Goal: Task Accomplishment & Management: Manage account settings

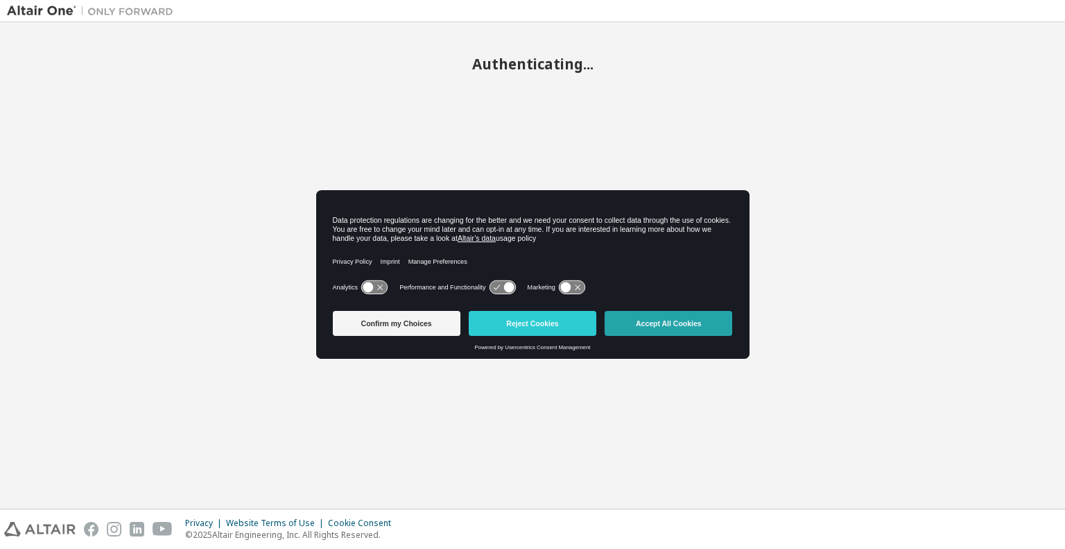
click at [643, 322] on button "Accept All Cookies" at bounding box center [669, 323] width 128 height 25
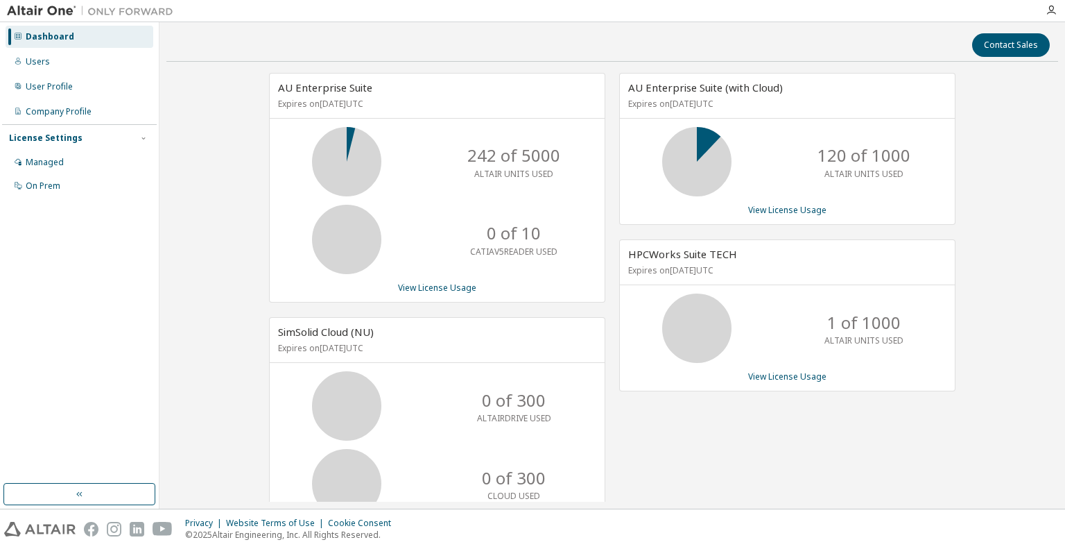
click at [947, 289] on div "HPCWorks Suite TECH Expires on [DATE] UTC 1 of 1000 ALTAIR UNITS USED View Lice…" at bounding box center [787, 315] width 336 height 152
click at [59, 87] on div "User Profile" at bounding box center [49, 86] width 47 height 11
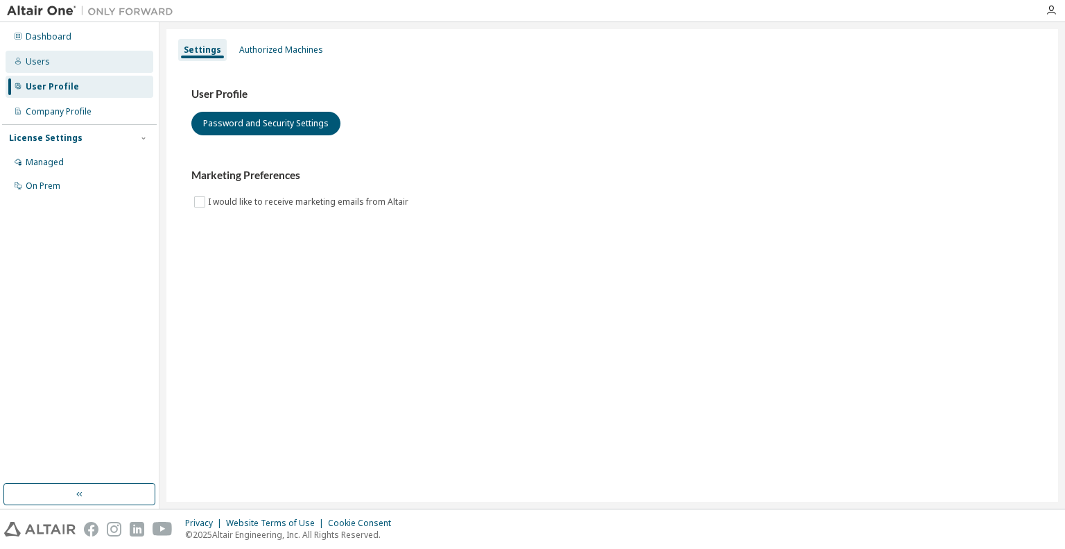
click at [60, 69] on div "Users" at bounding box center [80, 62] width 148 height 22
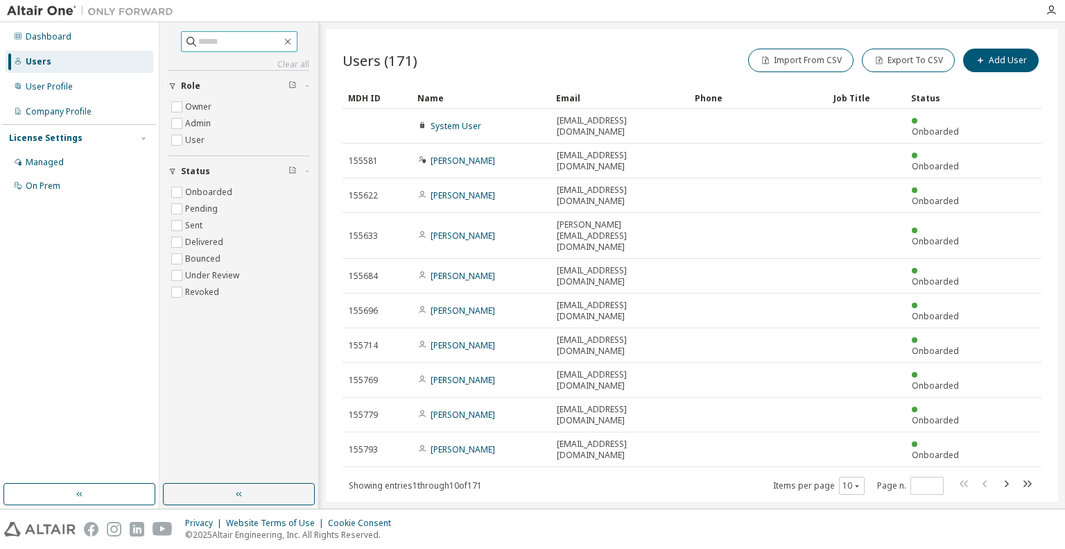
click at [231, 44] on input "text" at bounding box center [239, 42] width 83 height 14
click at [246, 37] on input "******" at bounding box center [239, 42] width 83 height 14
type input "******"
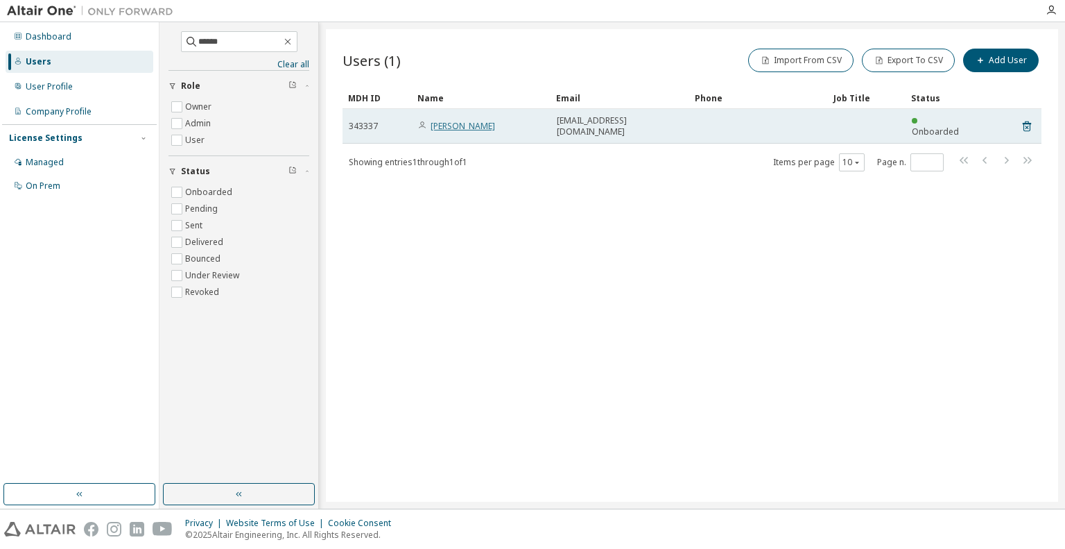
click at [469, 120] on link "[PERSON_NAME]" at bounding box center [463, 126] width 65 height 12
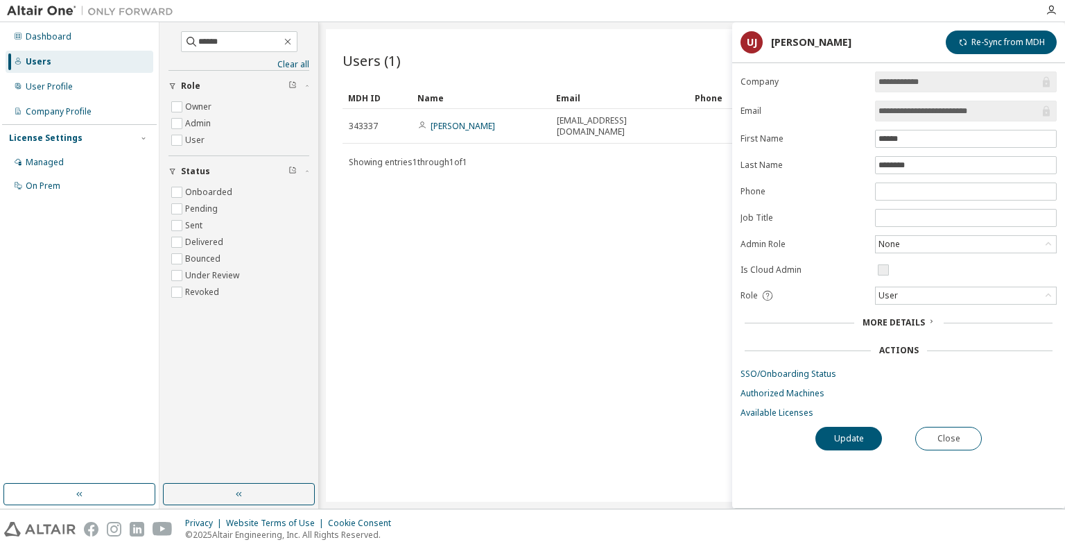
click at [898, 325] on div "More Details" at bounding box center [899, 322] width 316 height 19
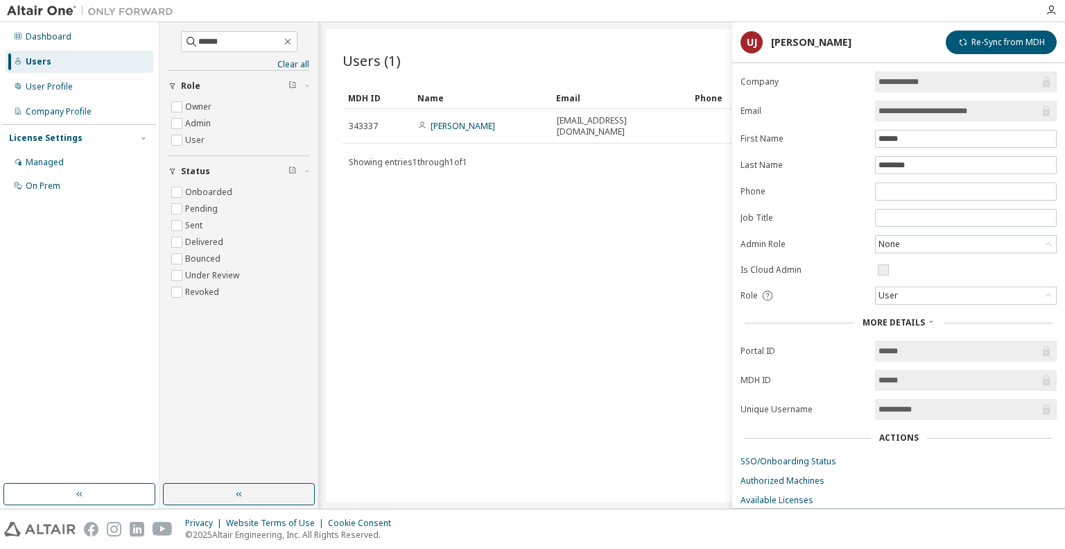
scroll to position [32, 0]
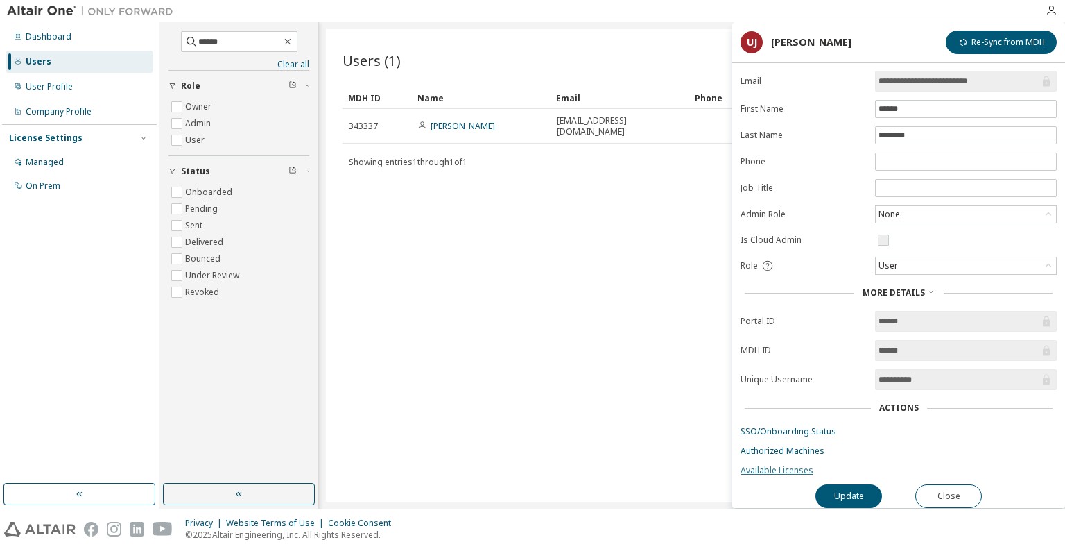
click at [768, 465] on link "Available Licenses" at bounding box center [899, 470] width 316 height 11
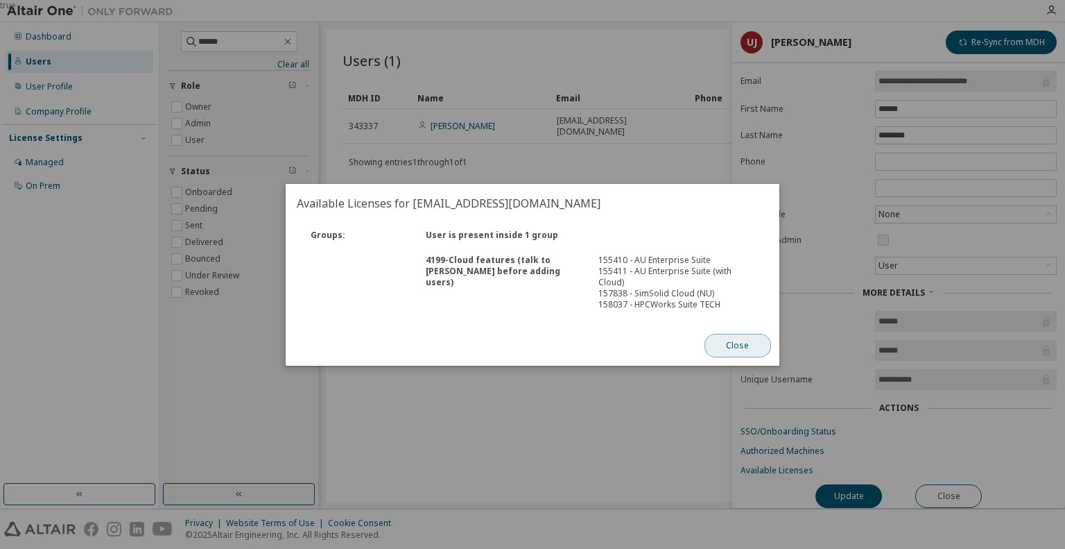
click at [739, 343] on button "Close" at bounding box center [738, 346] width 67 height 24
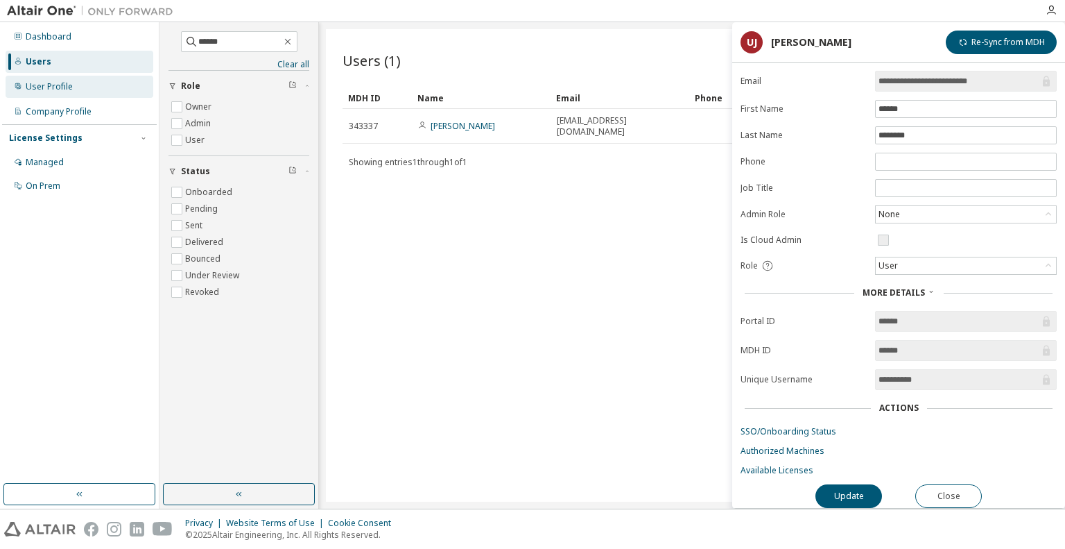
click at [44, 88] on div "User Profile" at bounding box center [49, 86] width 47 height 11
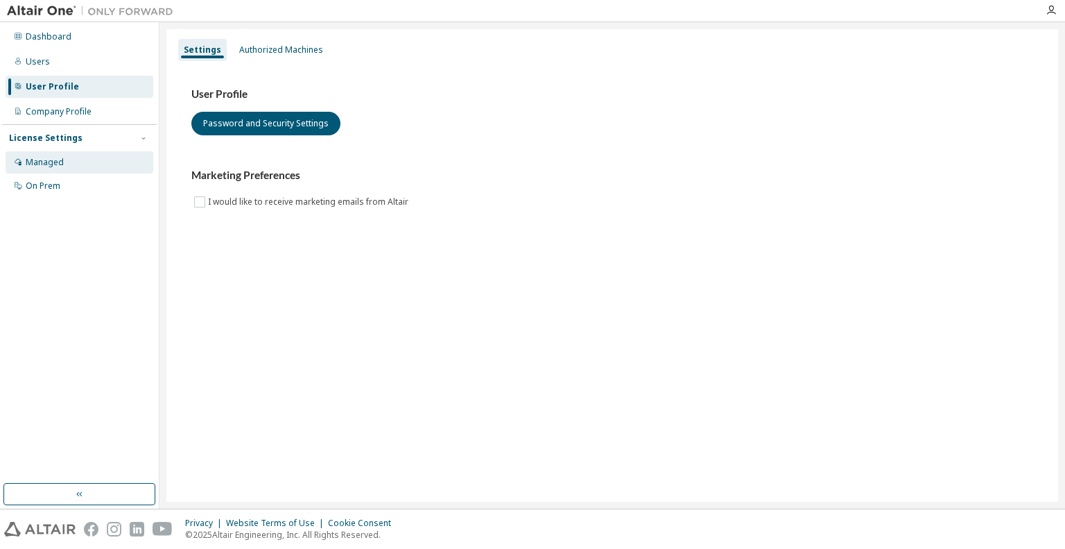
click at [61, 170] on div "Managed" at bounding box center [80, 162] width 148 height 22
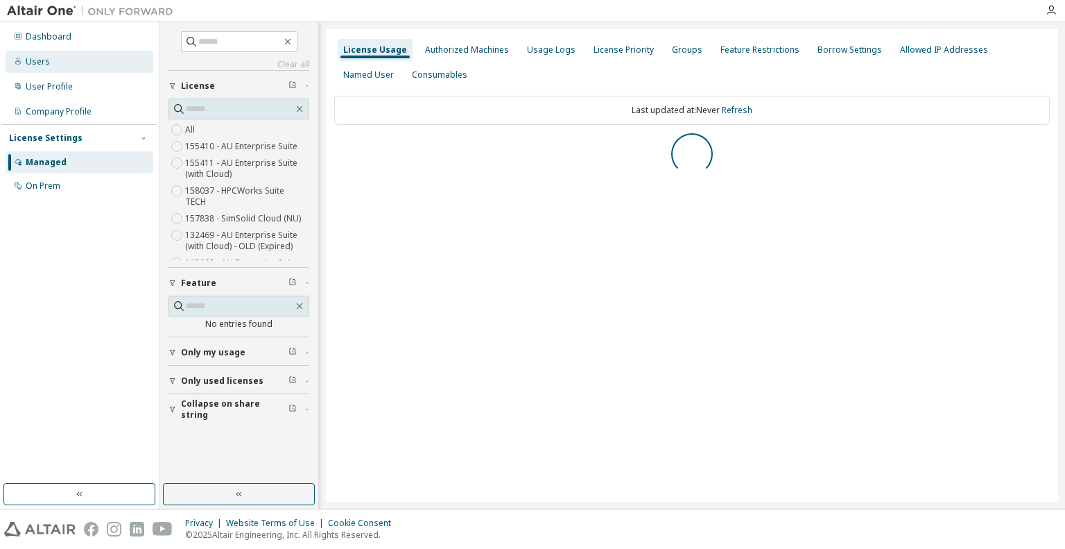
click at [45, 63] on div "Users" at bounding box center [38, 61] width 24 height 11
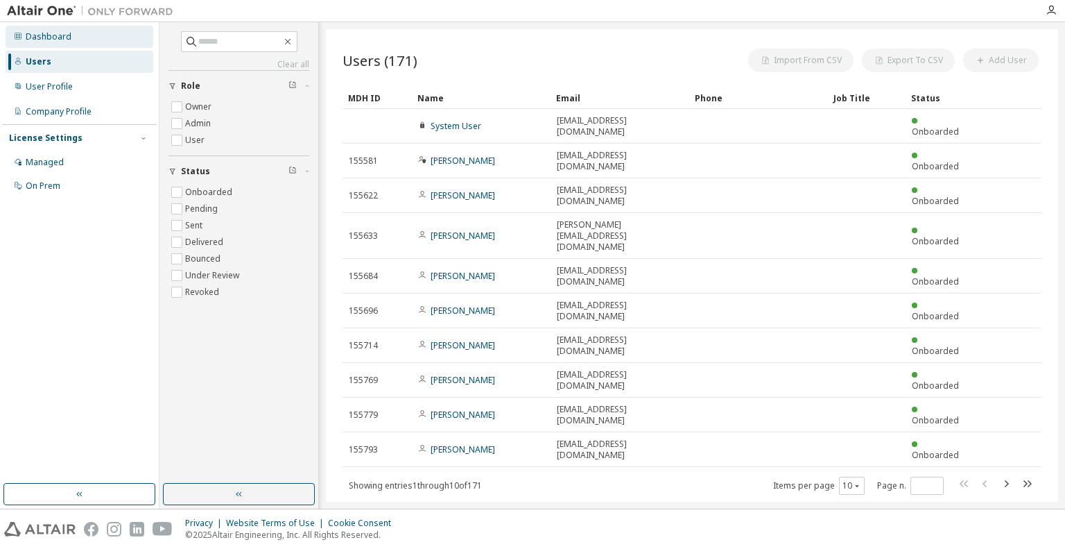
click at [53, 35] on div "Dashboard" at bounding box center [49, 36] width 46 height 11
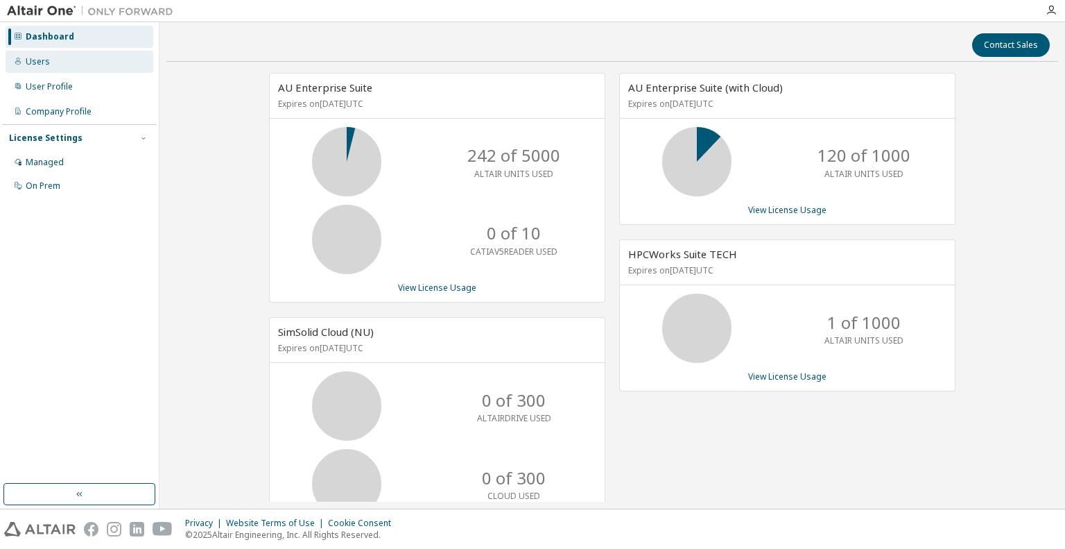
click at [66, 54] on div "Users" at bounding box center [80, 62] width 148 height 22
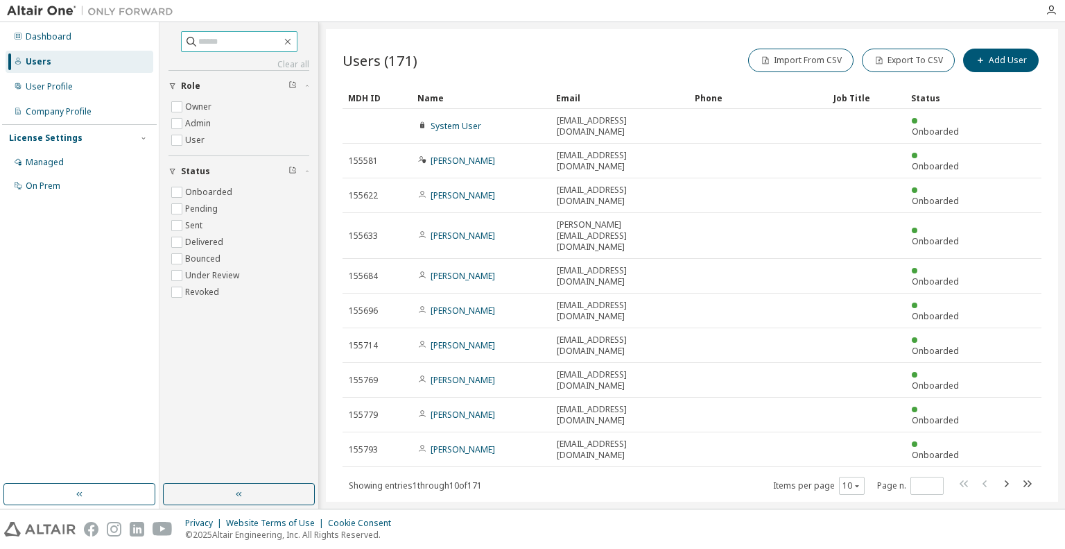
click at [201, 43] on input "text" at bounding box center [239, 42] width 83 height 14
click at [274, 44] on input "*******" at bounding box center [239, 42] width 83 height 14
type input "*******"
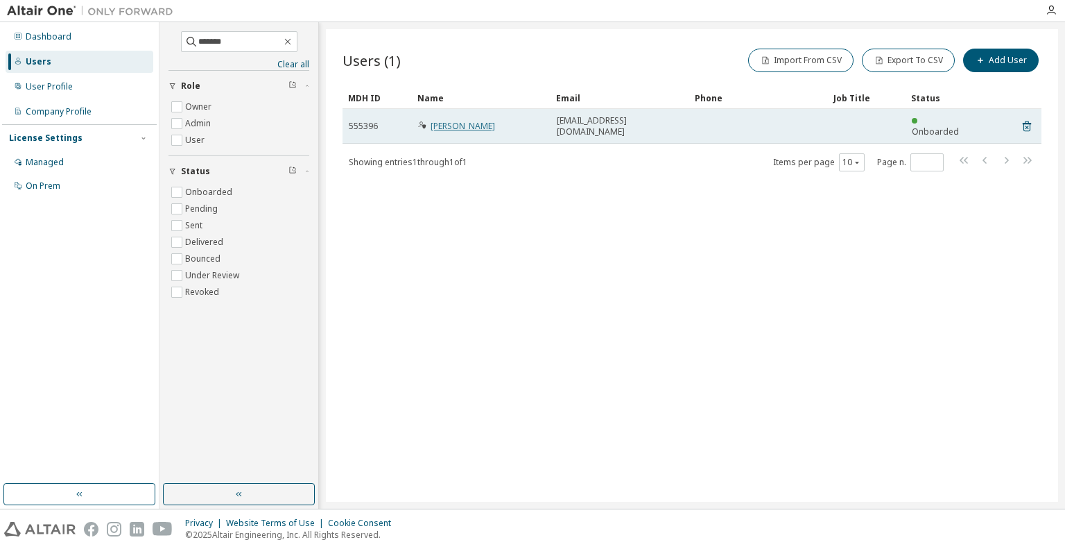
click at [463, 120] on link "[PERSON_NAME]" at bounding box center [463, 126] width 65 height 12
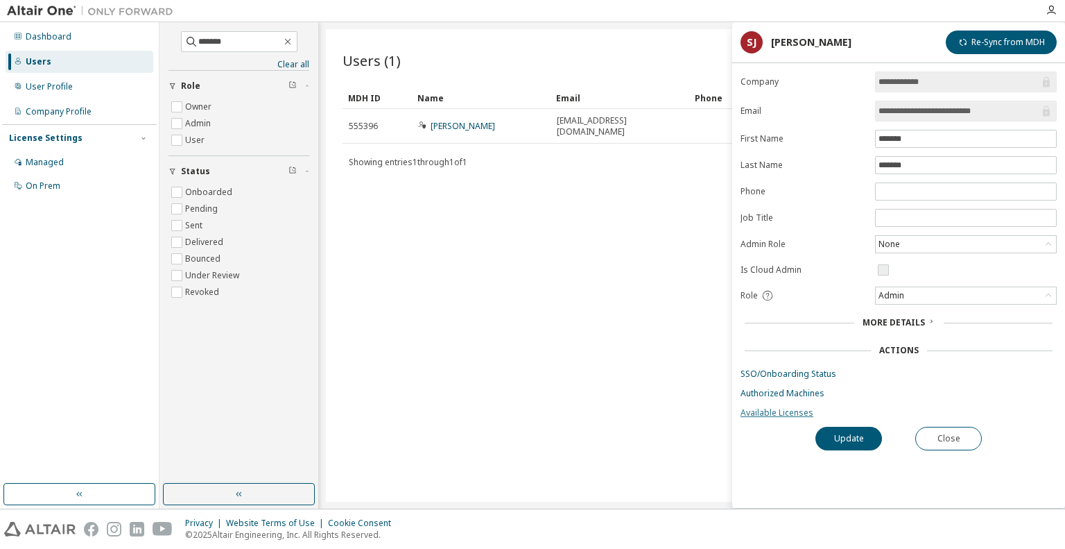
click at [778, 410] on link "Available Licenses" at bounding box center [899, 412] width 316 height 11
